Goal: Find specific page/section: Find specific page/section

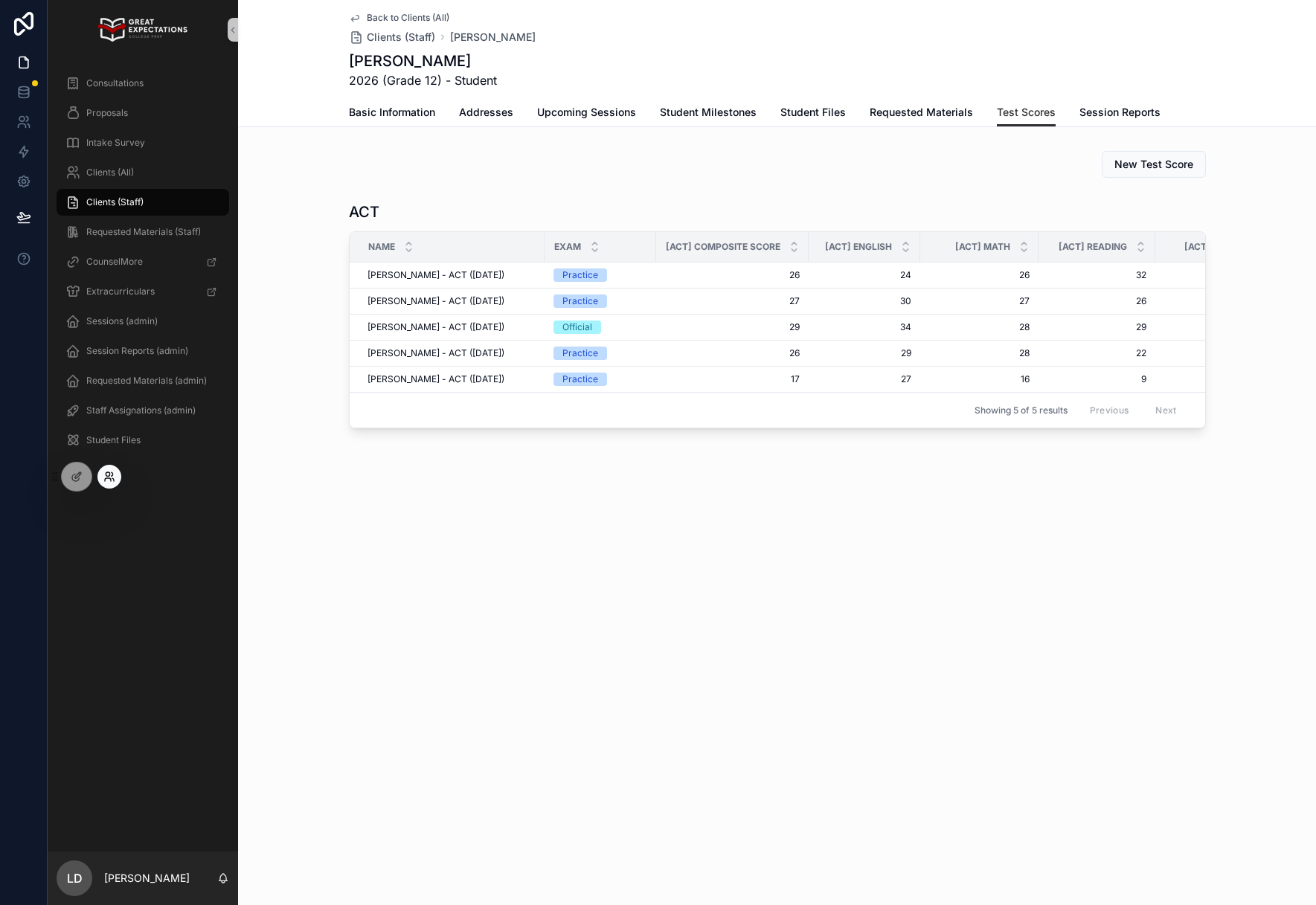
click at [104, 477] on icon at bounding box center [109, 476] width 12 height 12
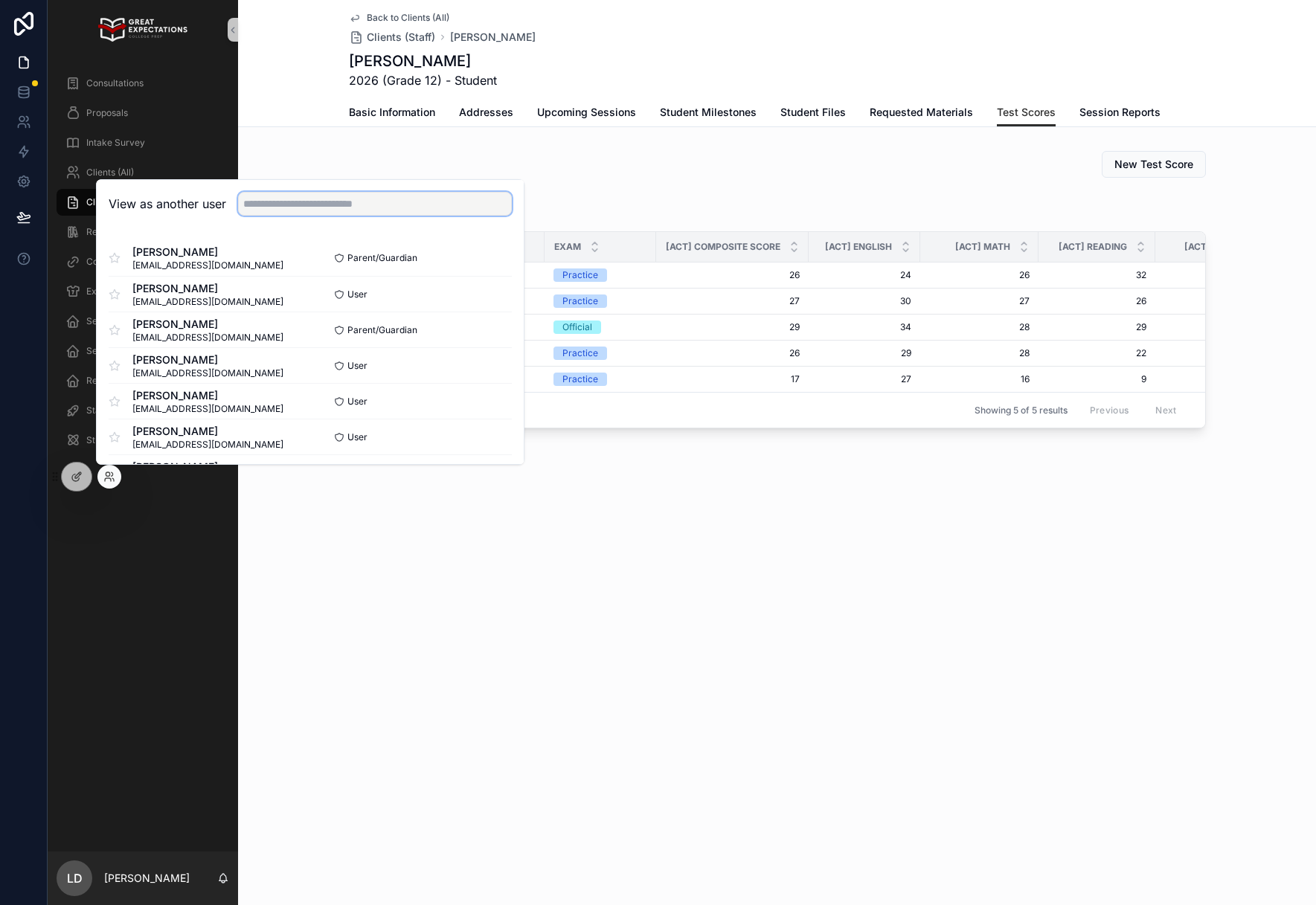
click at [292, 203] on input "text" at bounding box center [375, 204] width 273 height 24
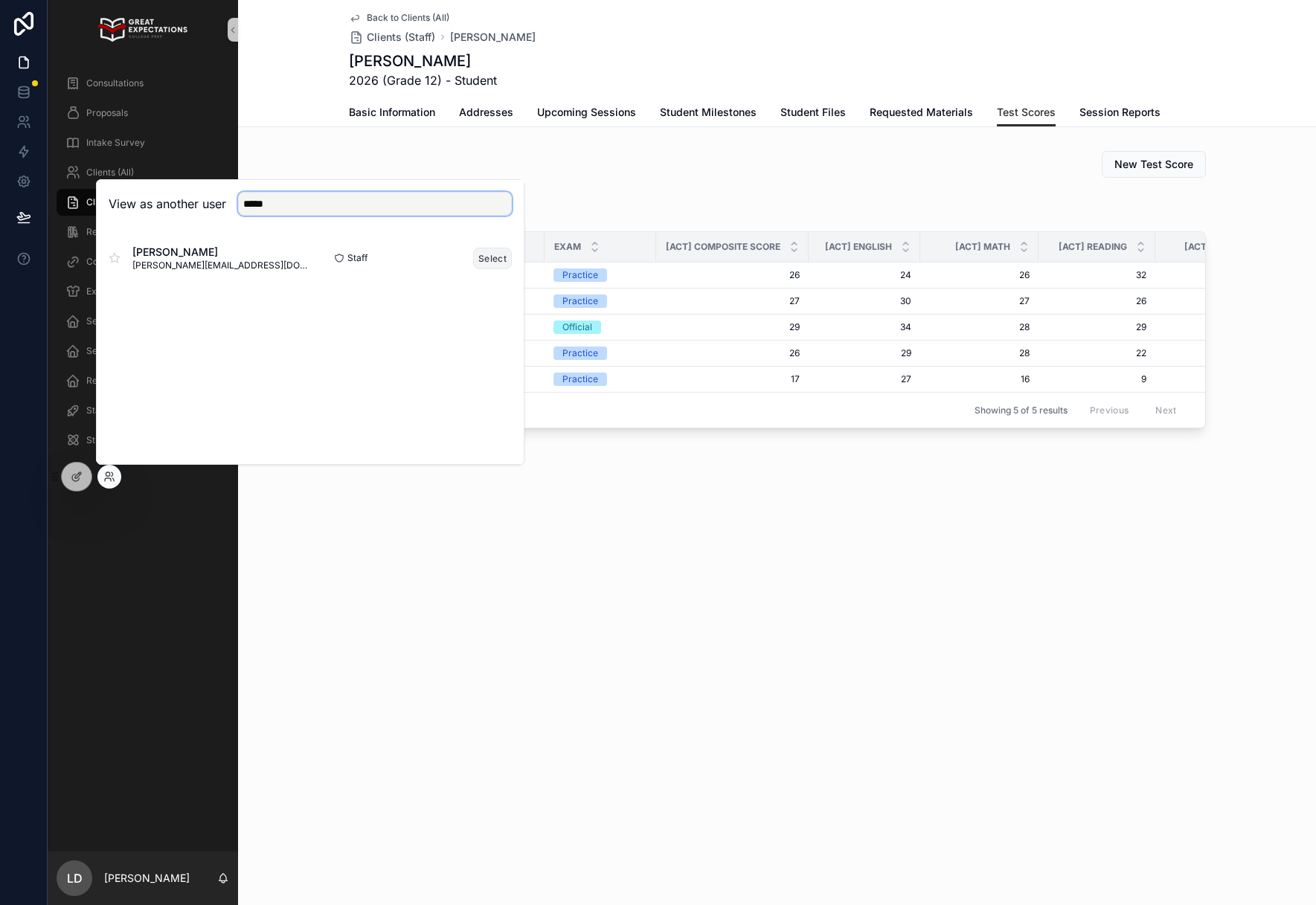
type input "*****"
click at [507, 263] on button "Select" at bounding box center [493, 258] width 38 height 22
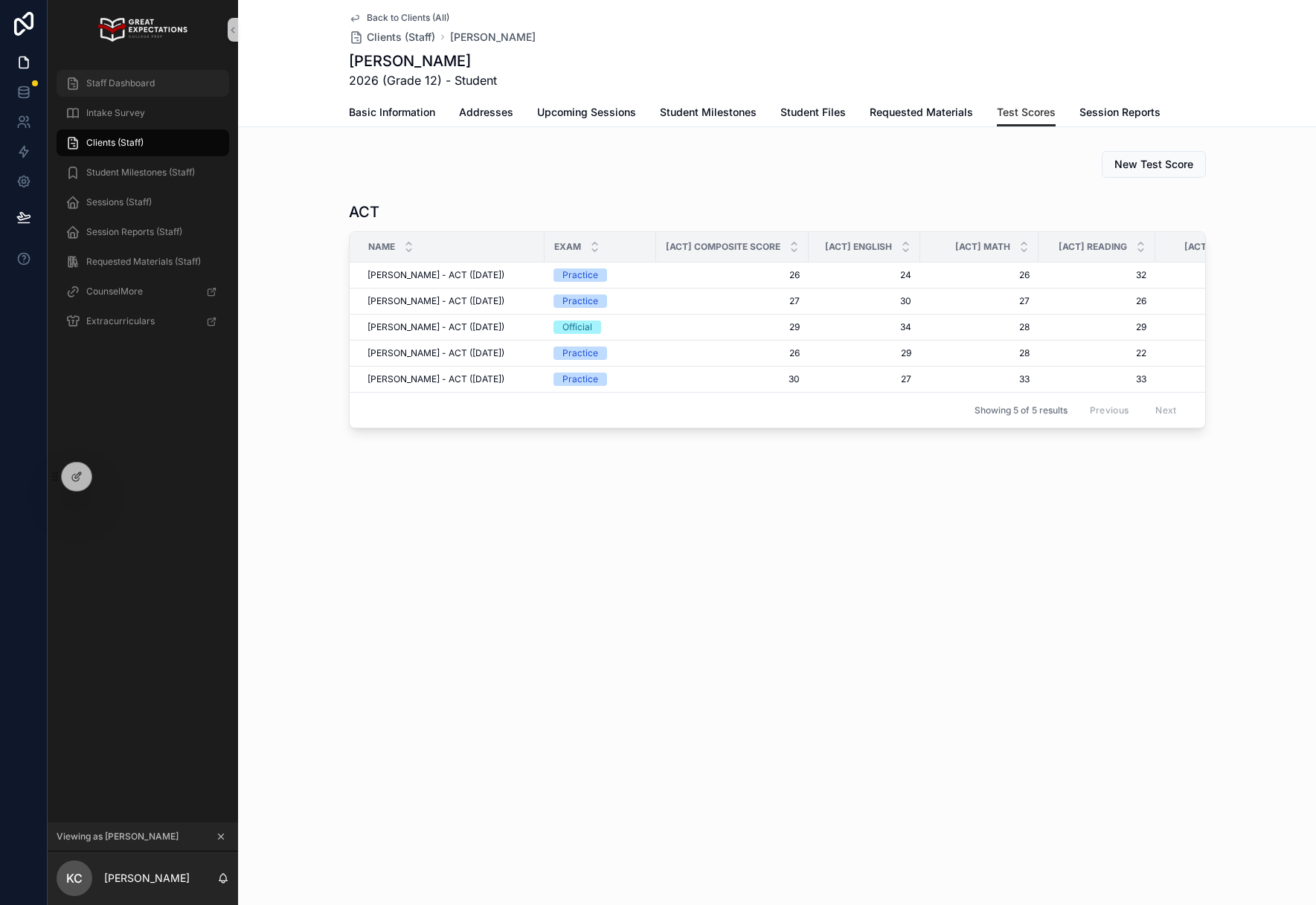
click at [143, 82] on span "Staff Dashboard" at bounding box center [121, 83] width 69 height 12
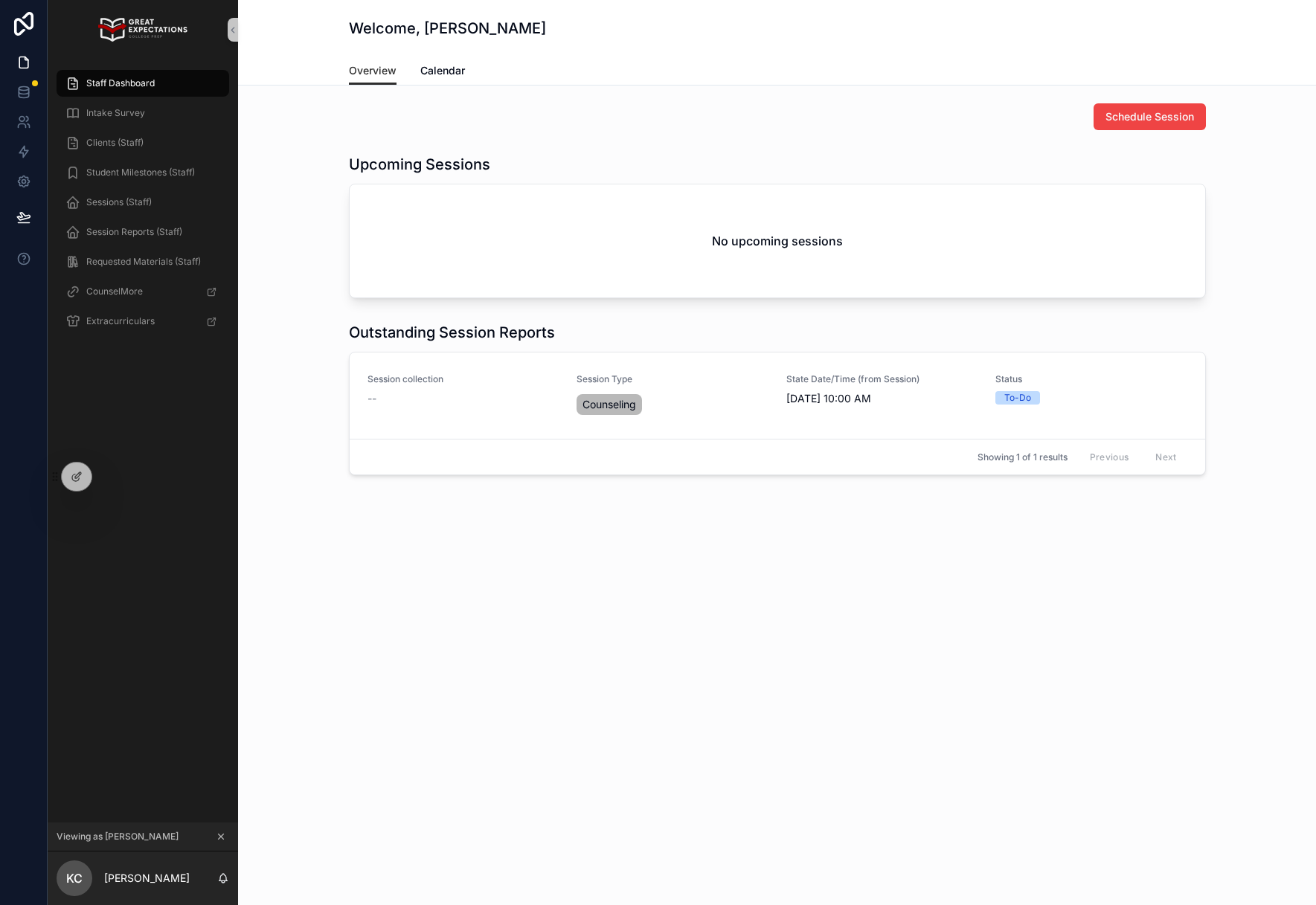
click at [154, 81] on span "Staff Dashboard" at bounding box center [121, 83] width 69 height 12
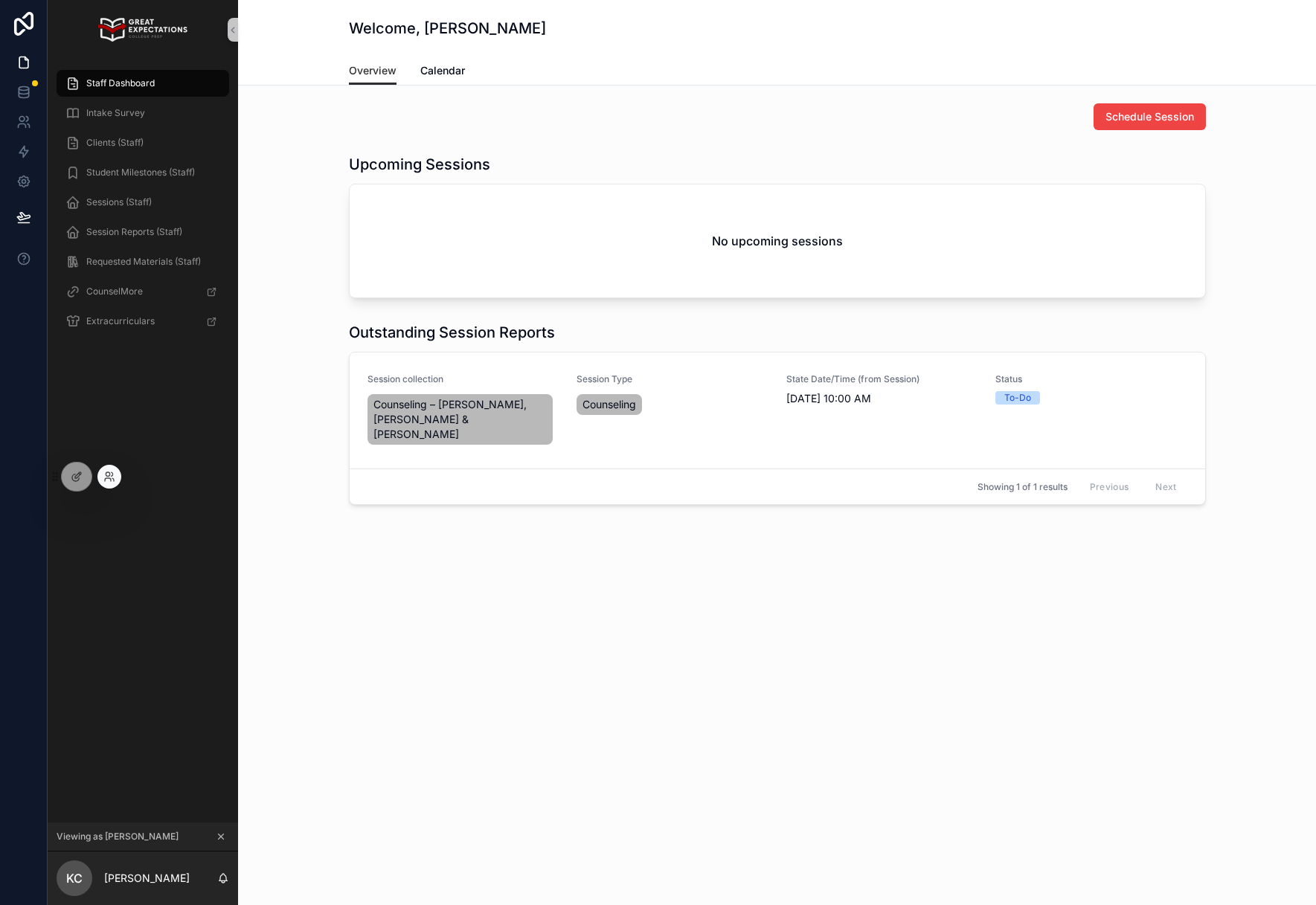
click at [113, 484] on div at bounding box center [110, 477] width 24 height 24
click at [106, 476] on icon at bounding box center [107, 474] width 4 height 4
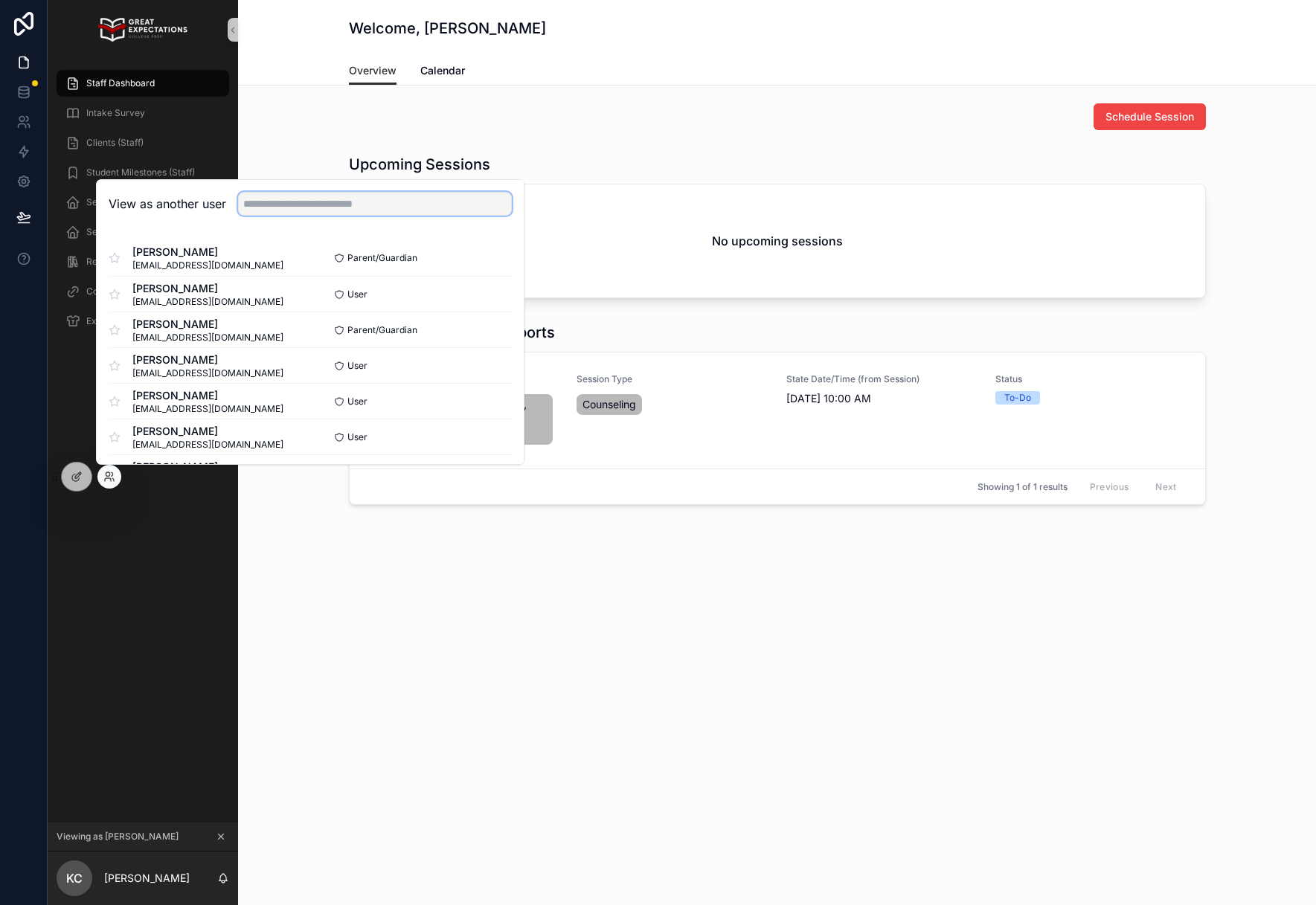
click at [319, 209] on input "text" at bounding box center [375, 204] width 273 height 24
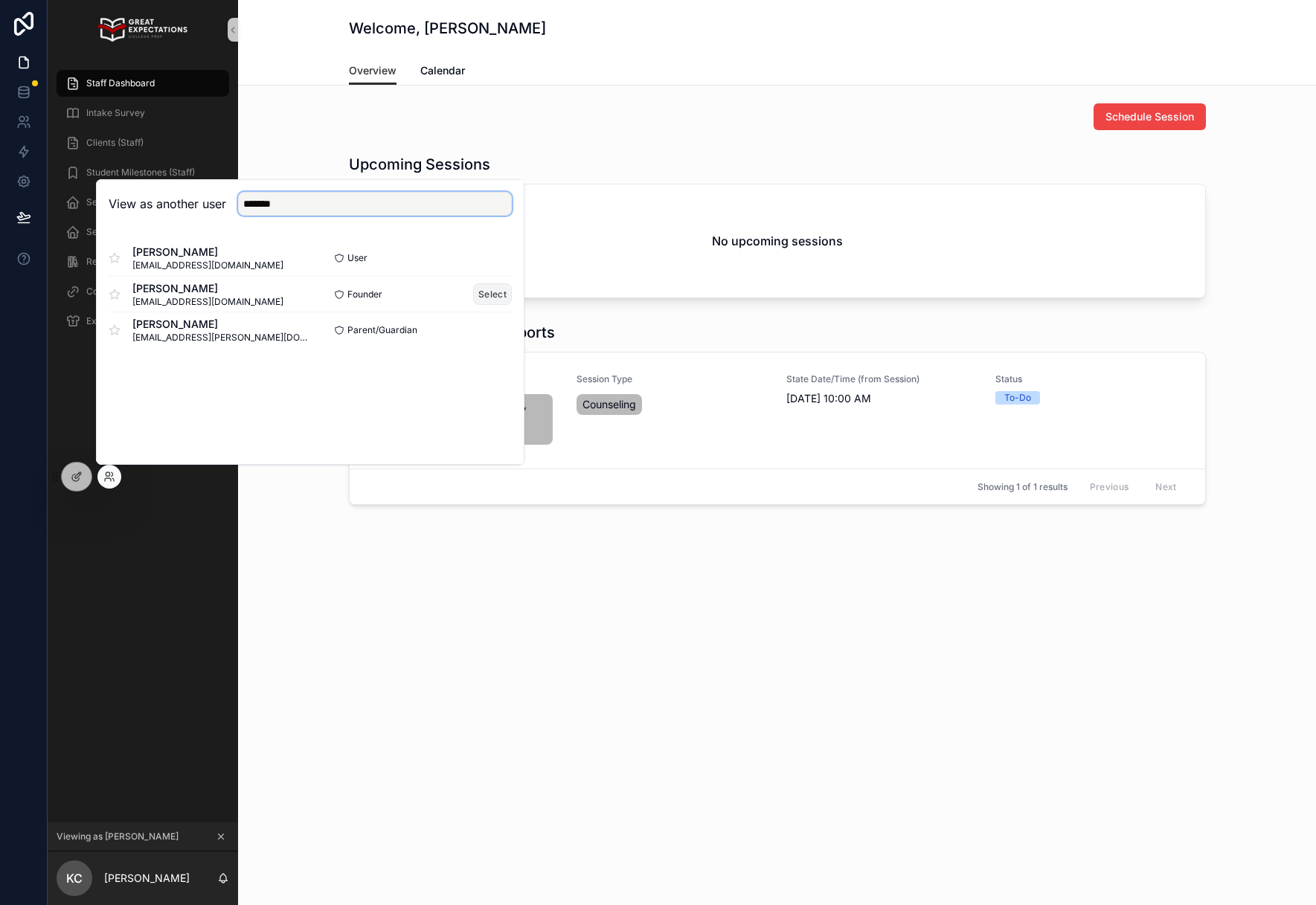
type input "*******"
click at [502, 292] on button "Select" at bounding box center [493, 294] width 38 height 22
